Goal: Check status: Check status

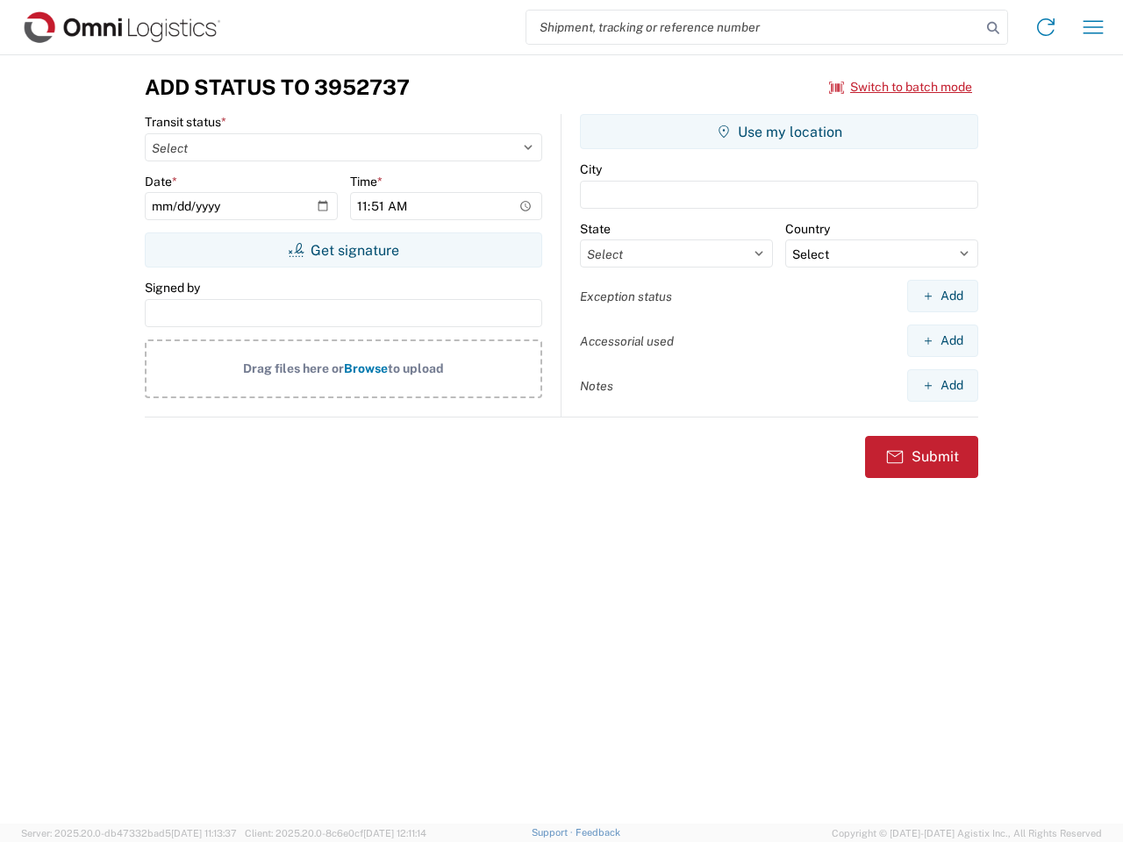
click at [753, 27] on input "search" at bounding box center [753, 27] width 454 height 33
click at [993, 28] on icon at bounding box center [993, 28] width 25 height 25
click at [1045, 27] on icon at bounding box center [1045, 27] width 28 height 28
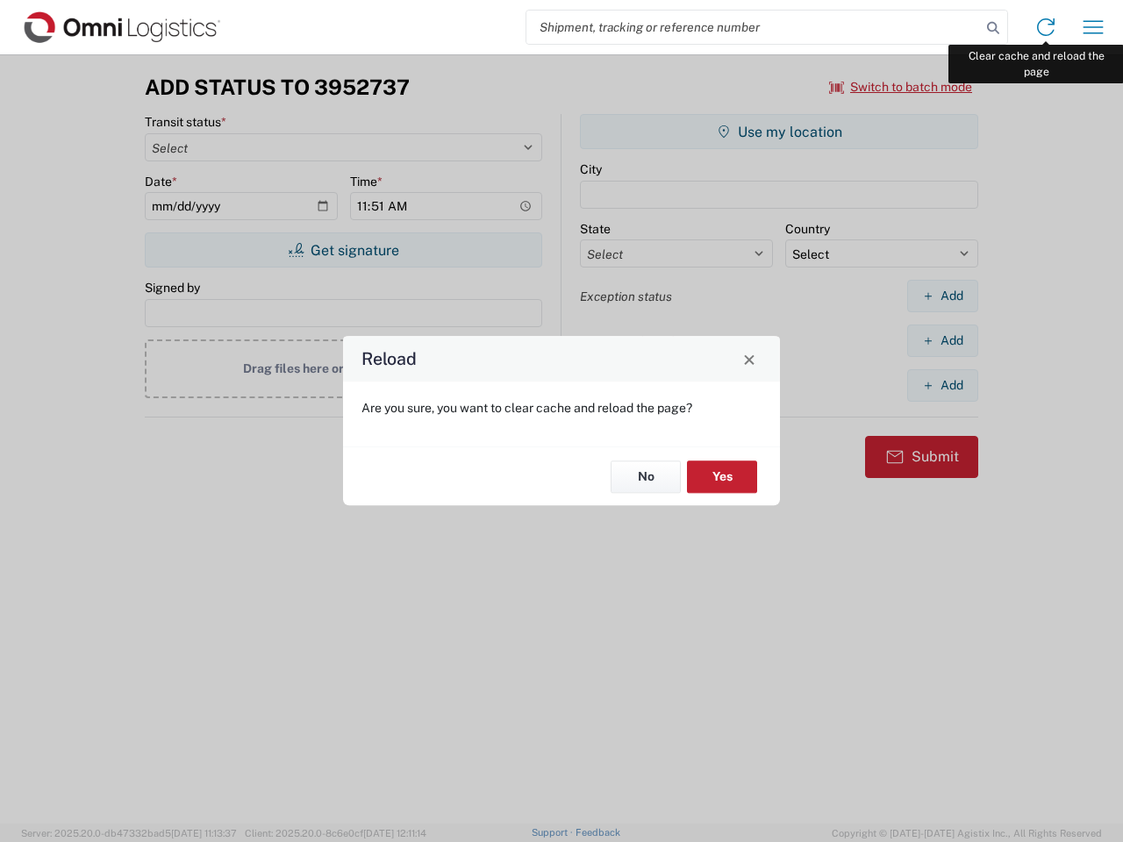
click at [1093, 27] on div "Reload Are you sure, you want to clear cache and reload the page? No Yes" at bounding box center [561, 421] width 1123 height 842
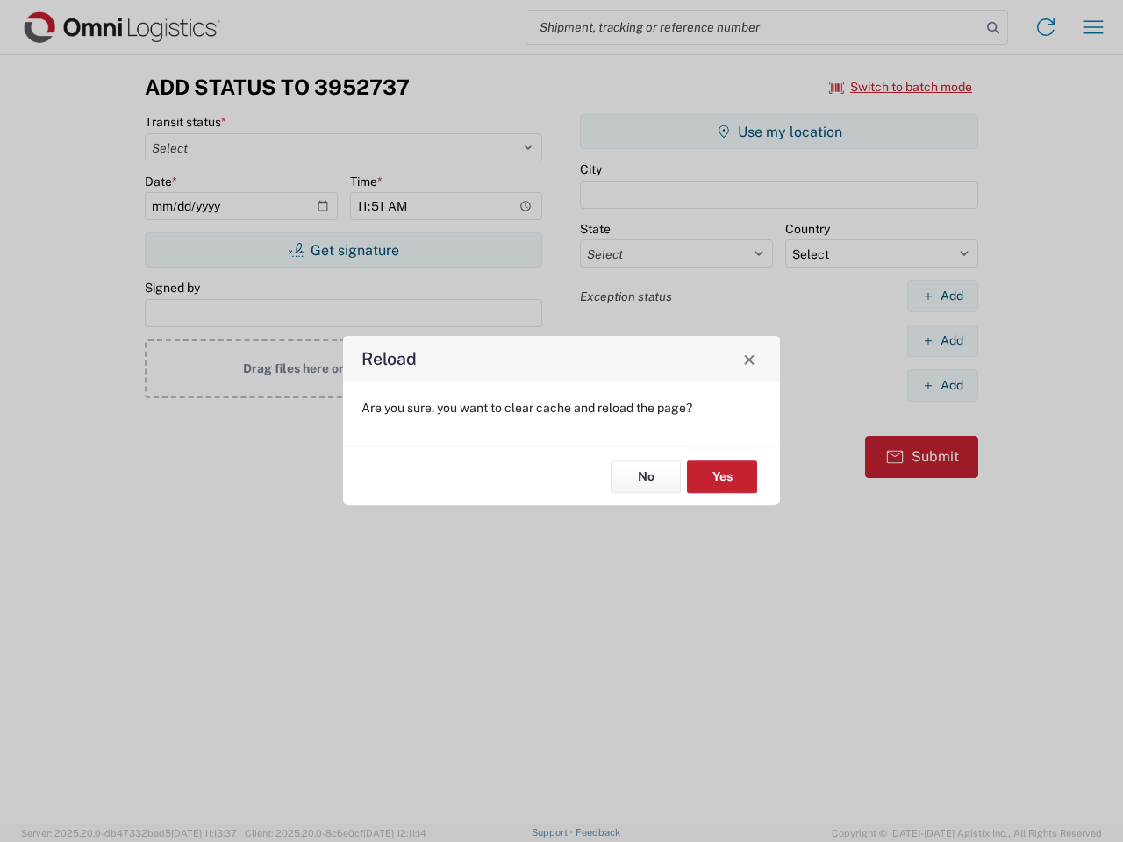
click at [901, 87] on div "Reload Are you sure, you want to clear cache and reload the page? No Yes" at bounding box center [561, 421] width 1123 height 842
click at [343, 250] on div "Reload Are you sure, you want to clear cache and reload the page? No Yes" at bounding box center [561, 421] width 1123 height 842
click at [779, 132] on div "Reload Are you sure, you want to clear cache and reload the page? No Yes" at bounding box center [561, 421] width 1123 height 842
click at [942, 296] on div "Reload Are you sure, you want to clear cache and reload the page? No Yes" at bounding box center [561, 421] width 1123 height 842
click at [942, 340] on div "Reload Are you sure, you want to clear cache and reload the page? No Yes" at bounding box center [561, 421] width 1123 height 842
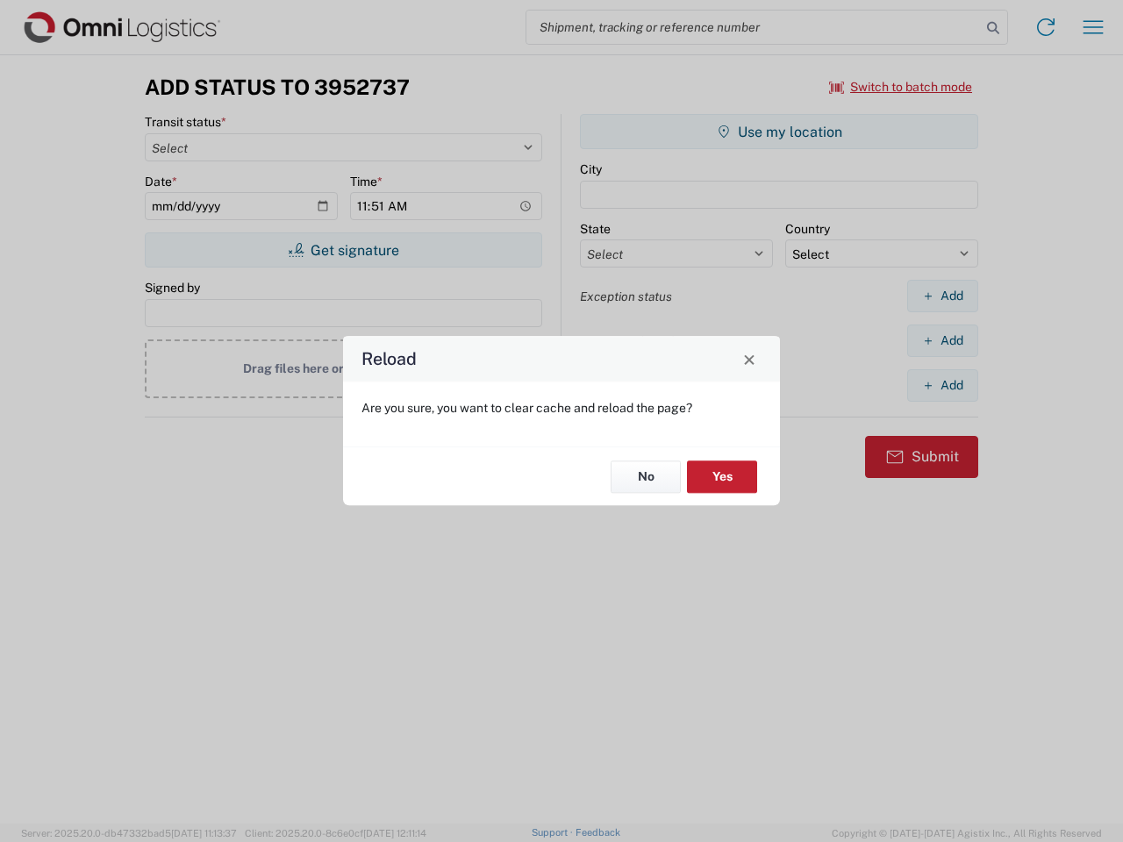
click at [942, 385] on div "Reload Are you sure, you want to clear cache and reload the page? No Yes" at bounding box center [561, 421] width 1123 height 842
